Goal: Information Seeking & Learning: Check status

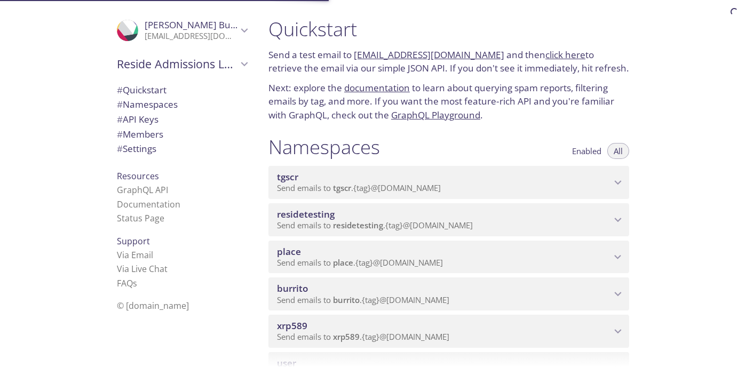
scroll to position [118, 0]
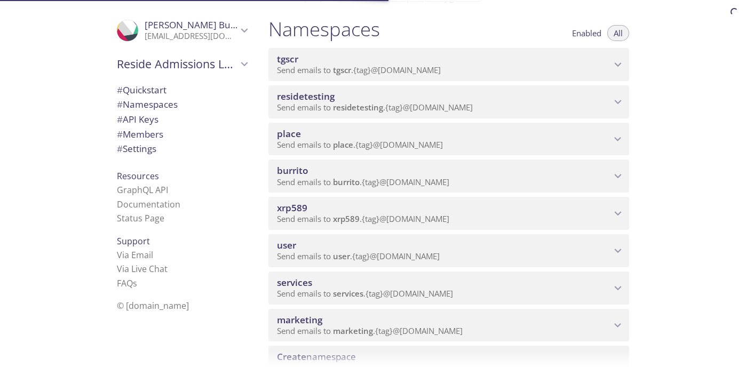
click at [396, 204] on span "xrp589" at bounding box center [444, 208] width 334 height 12
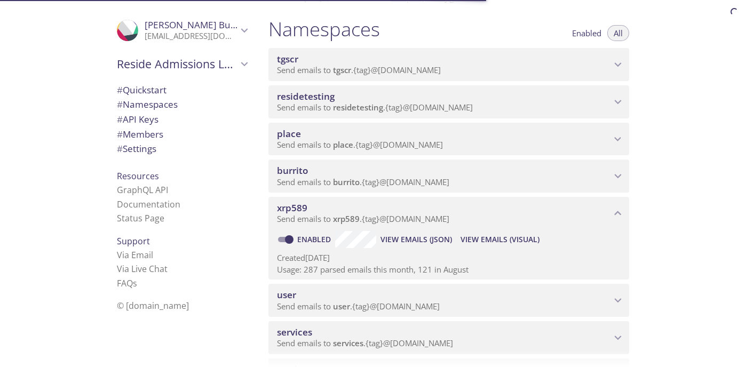
click at [486, 238] on span "View Emails (Visual)" at bounding box center [499, 239] width 79 height 13
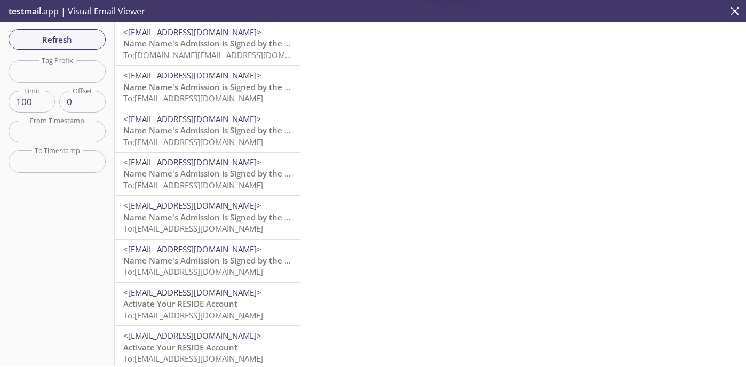
click at [218, 43] on span "Name Name's Admission is Signed by the Resident" at bounding box center [220, 43] width 195 height 11
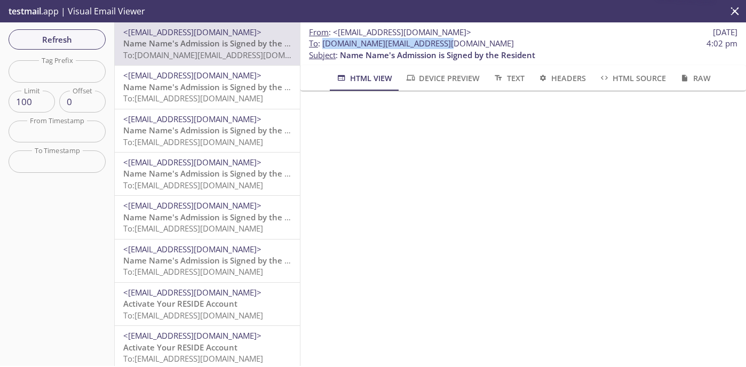
click at [323, 46] on span "To : [DOMAIN_NAME][EMAIL_ADDRESS][DOMAIN_NAME] 4:02 pm" at bounding box center [523, 43] width 428 height 11
click at [92, 37] on span "Refresh" at bounding box center [57, 40] width 80 height 14
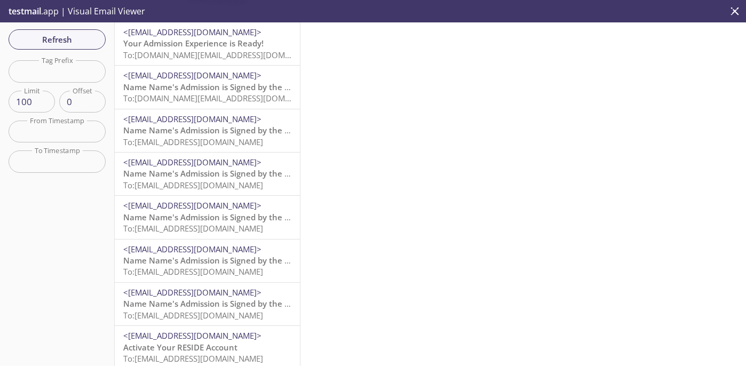
click at [215, 51] on span "To: [DOMAIN_NAME][EMAIL_ADDRESS][DOMAIN_NAME]" at bounding box center [224, 55] width 203 height 11
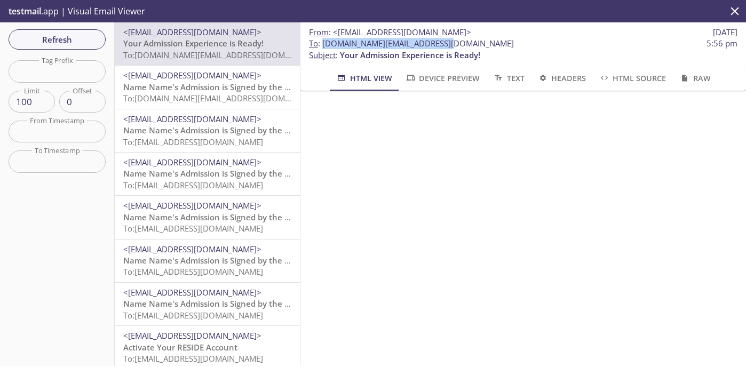
drag, startPoint x: 447, startPoint y: 44, endPoint x: 322, endPoint y: 46, distance: 124.9
click at [322, 46] on span "To : [DOMAIN_NAME][EMAIL_ADDRESS][DOMAIN_NAME] 5:56 pm" at bounding box center [523, 43] width 428 height 11
copy span "[DOMAIN_NAME][EMAIL_ADDRESS][DOMAIN_NAME]"
